Goal: Information Seeking & Learning: Learn about a topic

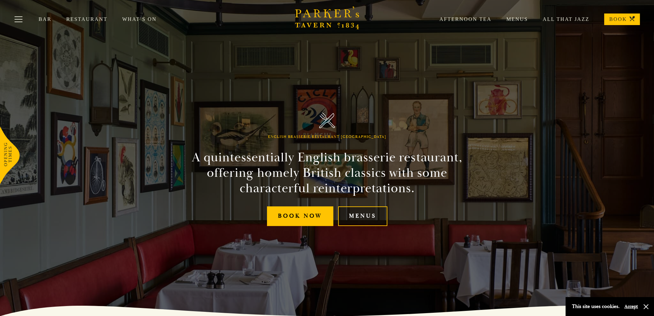
click at [376, 214] on link "Menus" at bounding box center [362, 217] width 49 height 20
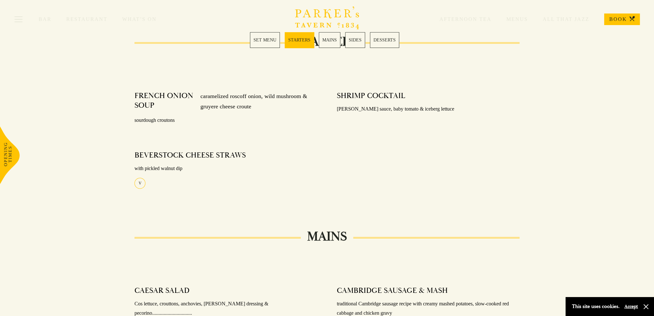
scroll to position [193, 0]
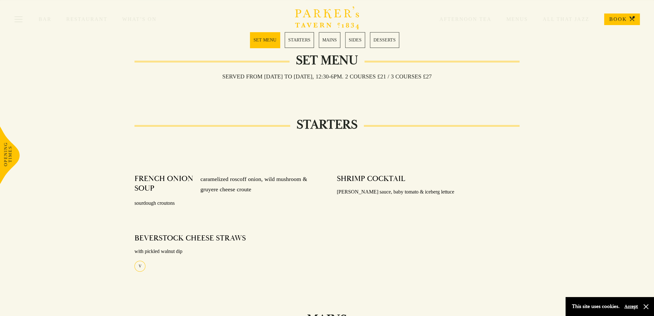
click at [334, 41] on link "MAINS" at bounding box center [330, 40] width 22 height 16
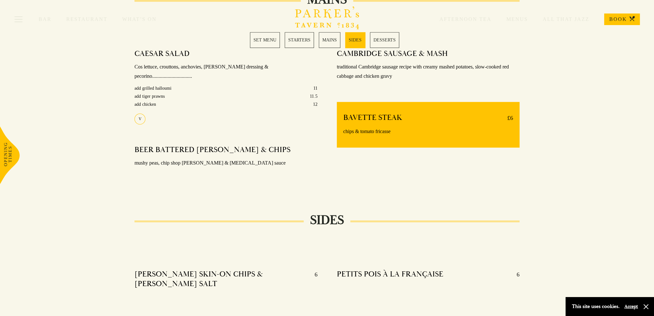
scroll to position [513, 0]
click at [260, 39] on link "SET MENU" at bounding box center [265, 40] width 30 height 16
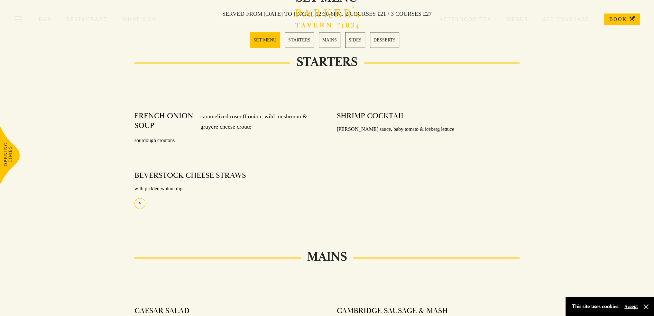
scroll to position [253, 0]
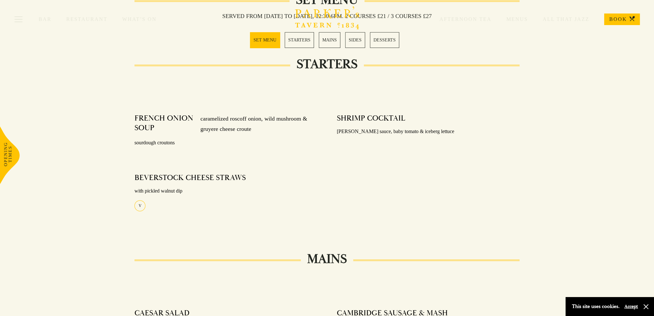
click at [334, 39] on link "MAINS" at bounding box center [330, 40] width 22 height 16
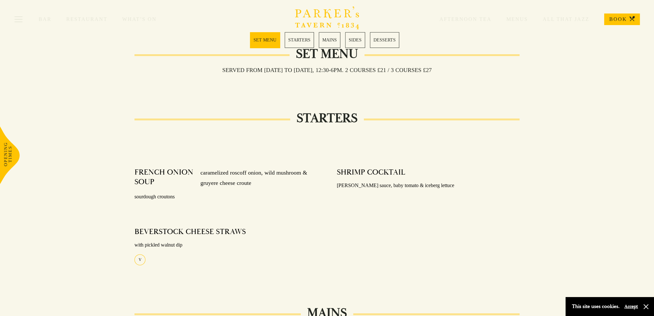
scroll to position [127, 0]
